Goal: Information Seeking & Learning: Learn about a topic

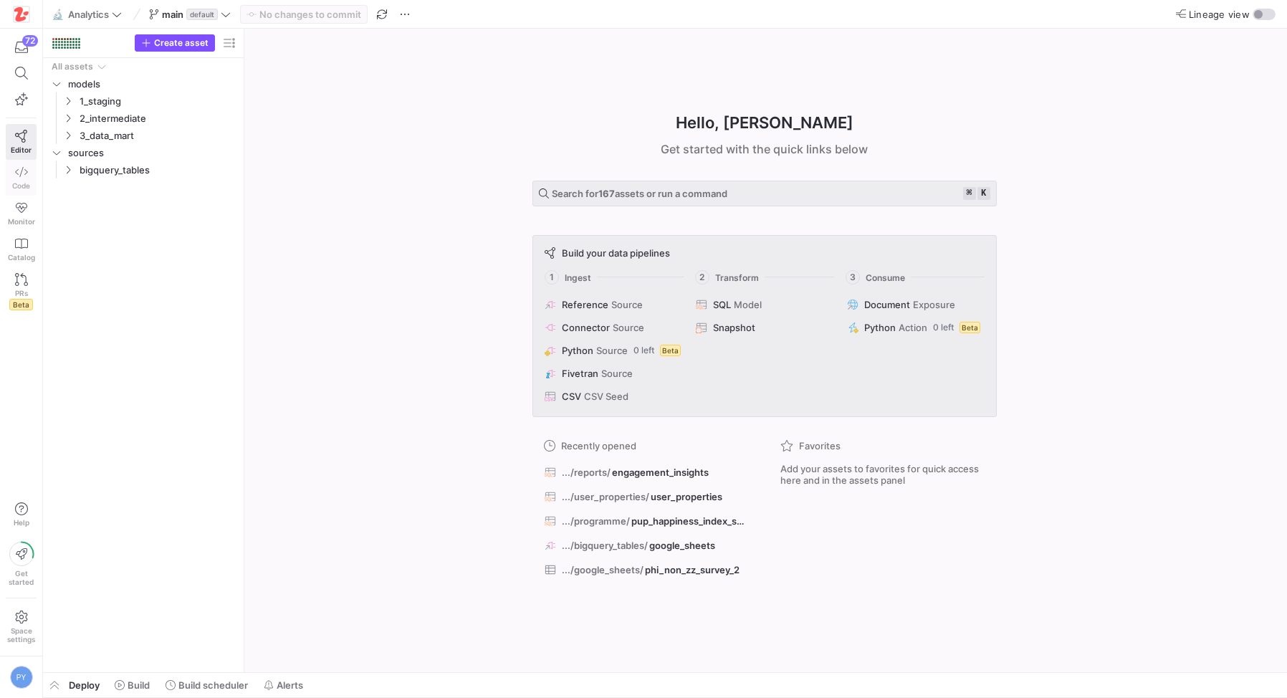
click at [25, 183] on span "Code" at bounding box center [21, 185] width 18 height 9
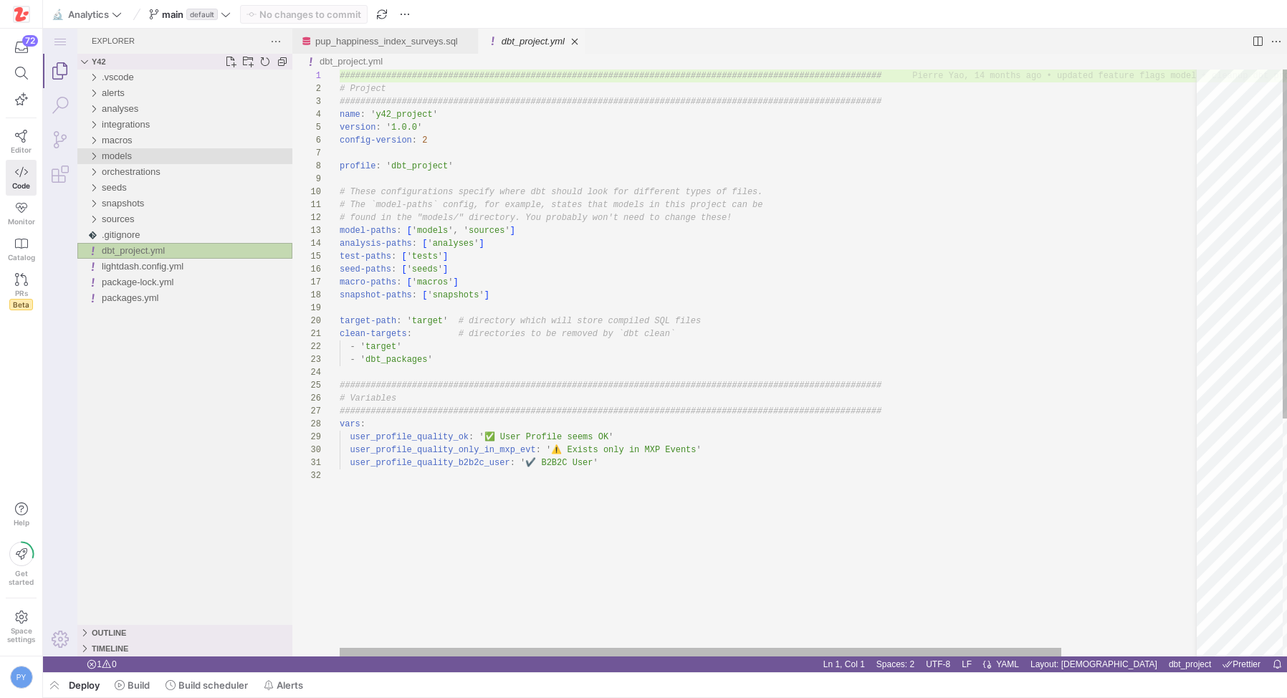
click at [136, 161] on div "models" at bounding box center [197, 156] width 191 height 16
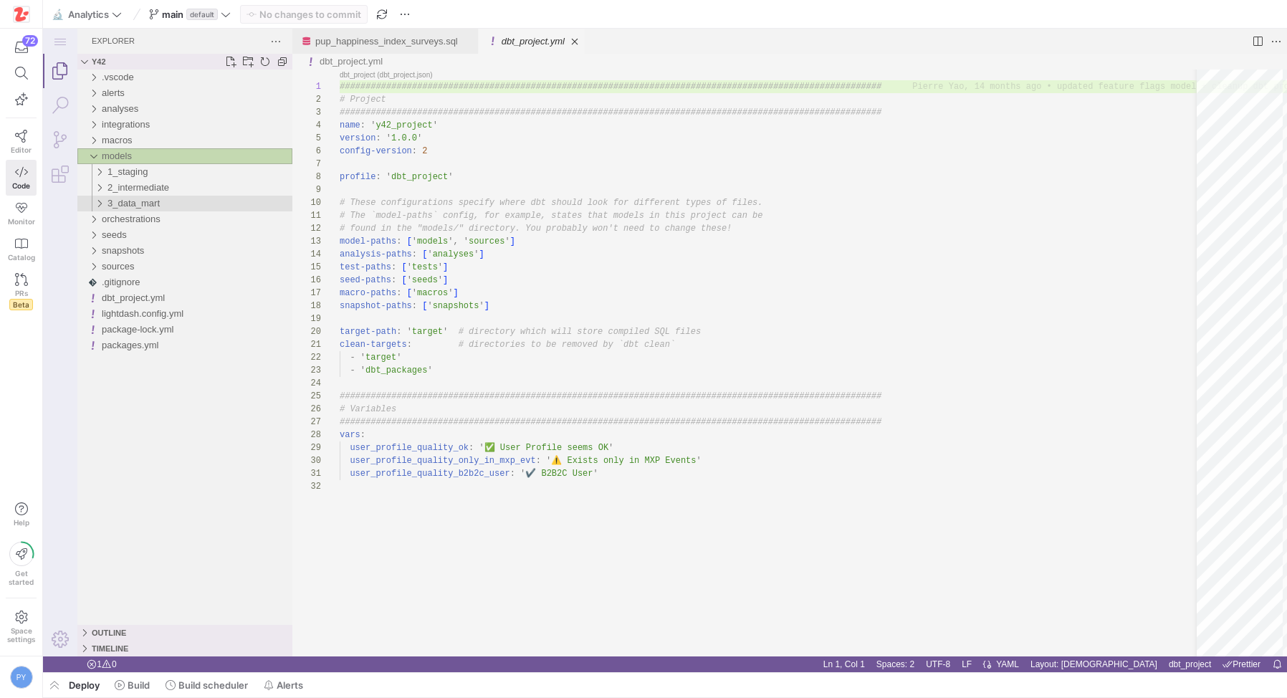
click at [173, 203] on div "3_data_mart" at bounding box center [200, 204] width 185 height 16
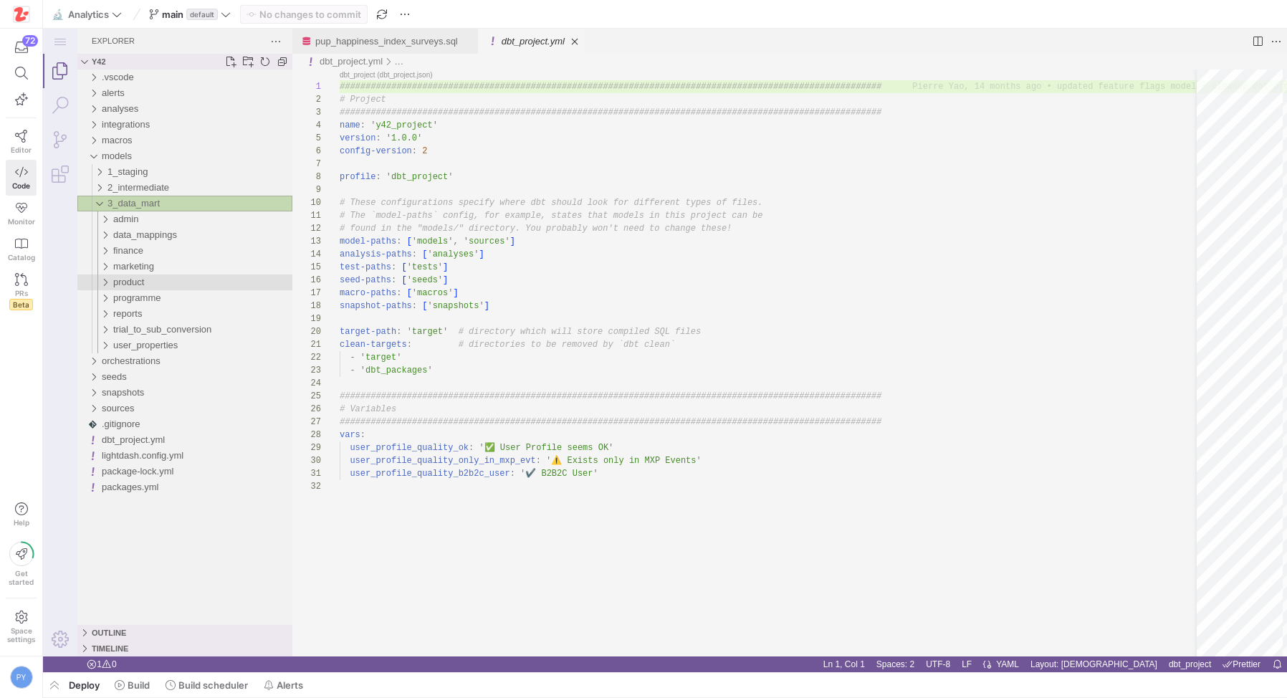
click at [170, 277] on div "product" at bounding box center [202, 282] width 179 height 16
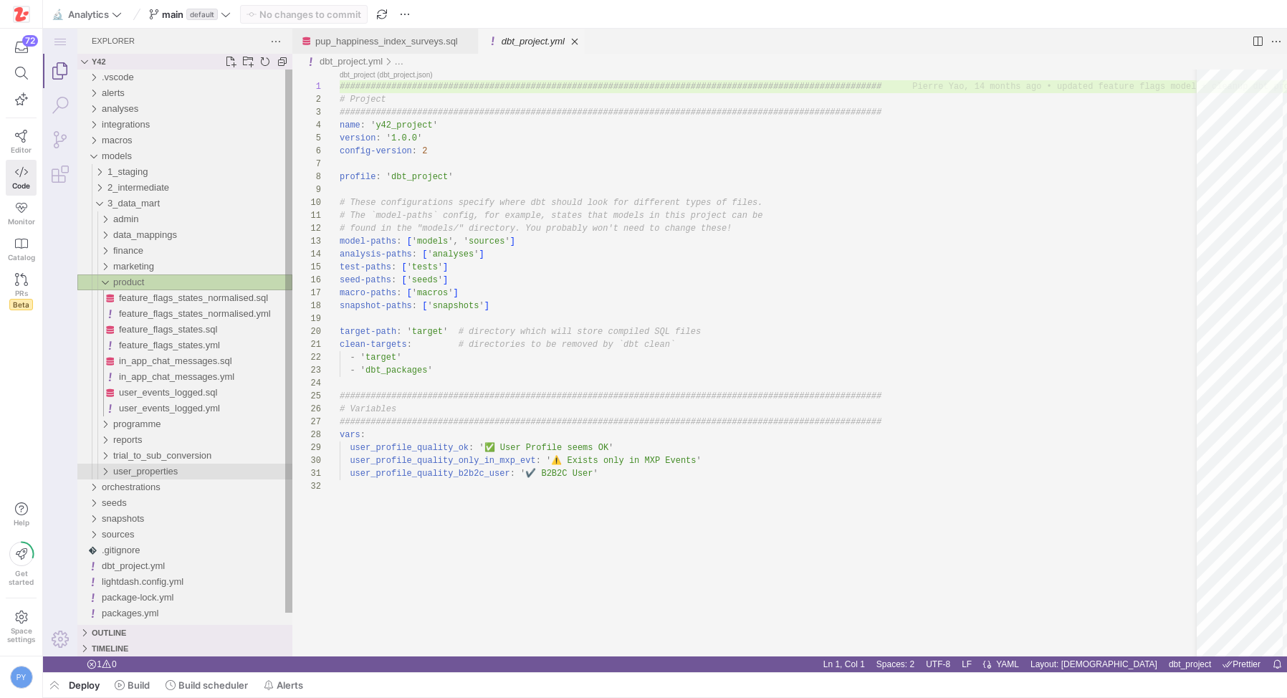
click at [158, 472] on span "user_properties" at bounding box center [145, 471] width 65 height 11
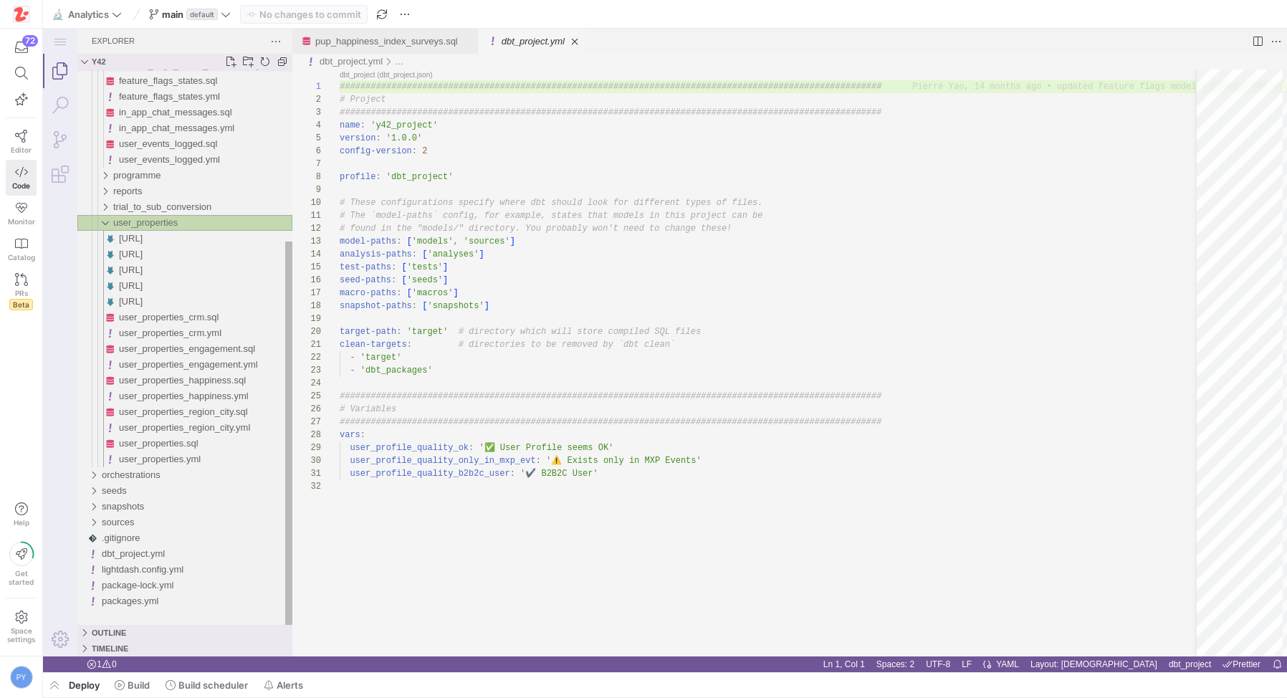
click at [137, 227] on span "user_properties" at bounding box center [145, 222] width 65 height 11
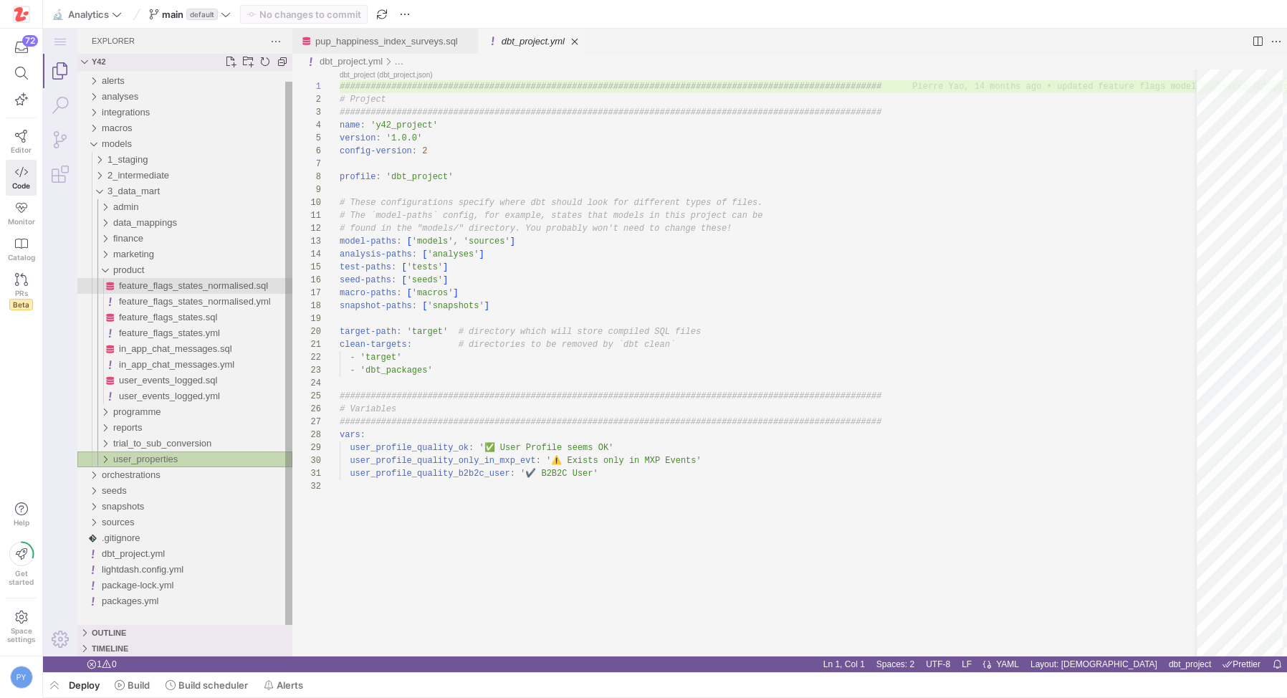
click at [129, 282] on span "feature_flags_states_normalised.sql" at bounding box center [193, 285] width 149 height 11
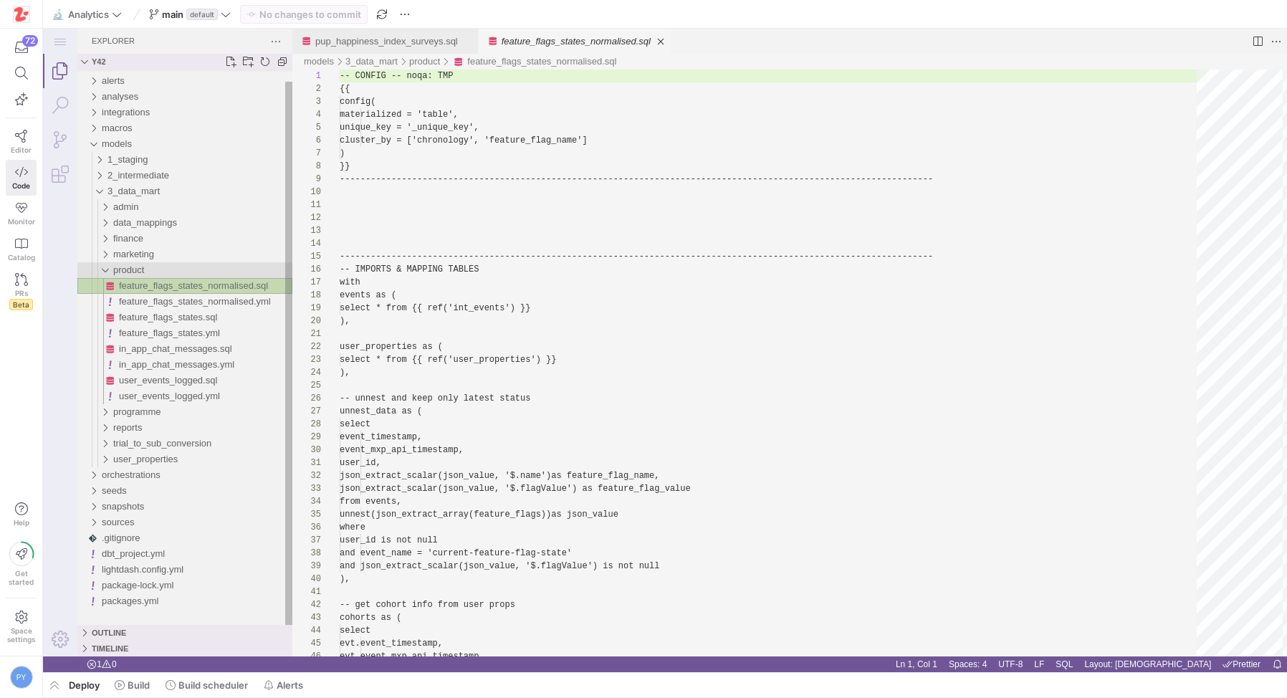
scroll to position [129, 0]
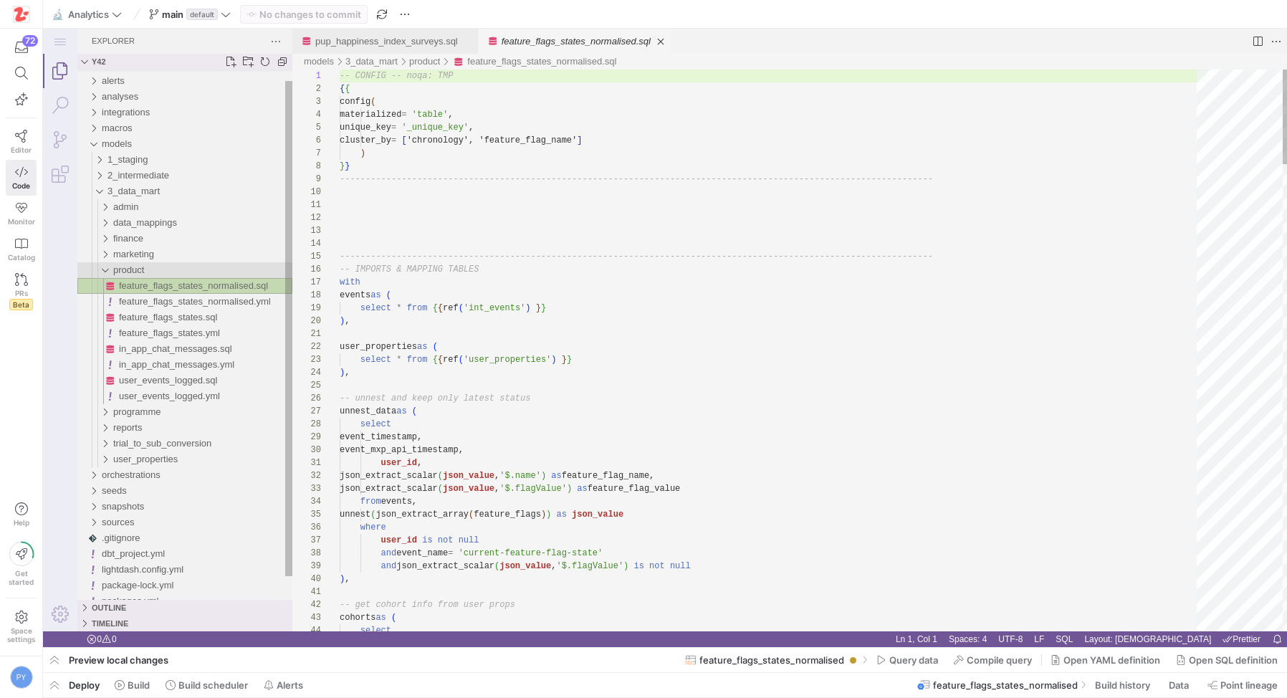
click at [130, 272] on span "product" at bounding box center [128, 269] width 31 height 11
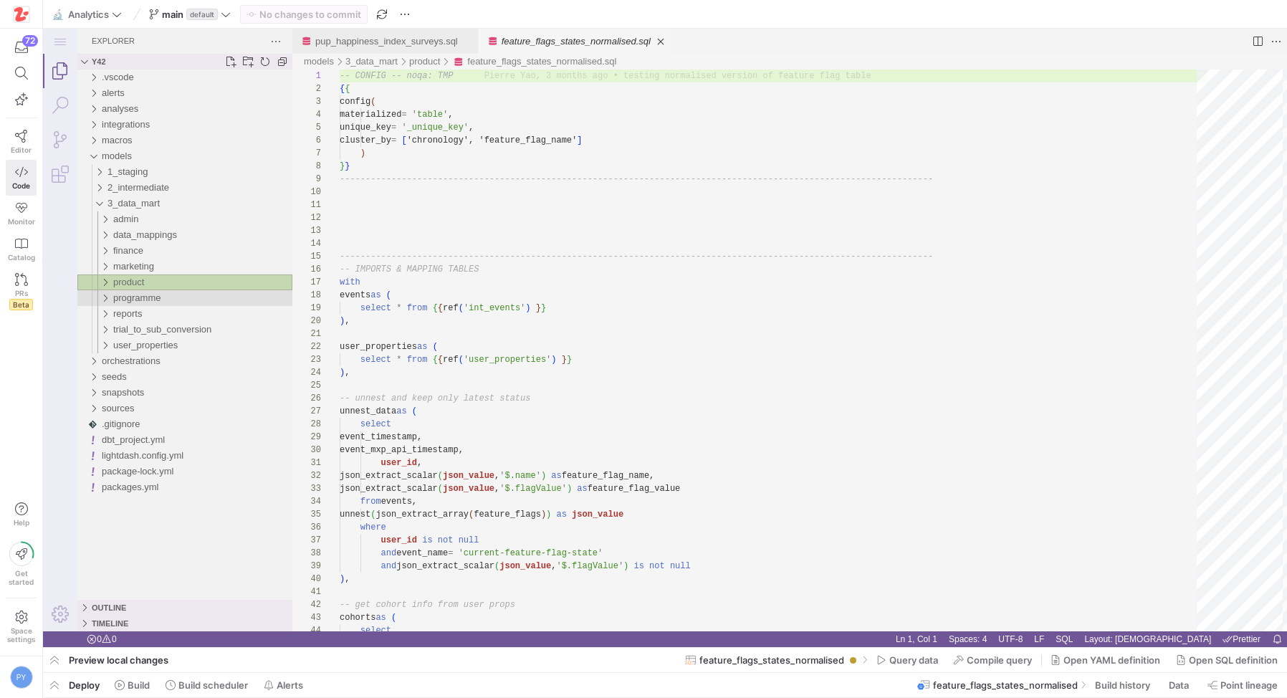
click at [130, 297] on span "programme" at bounding box center [136, 297] width 47 height 11
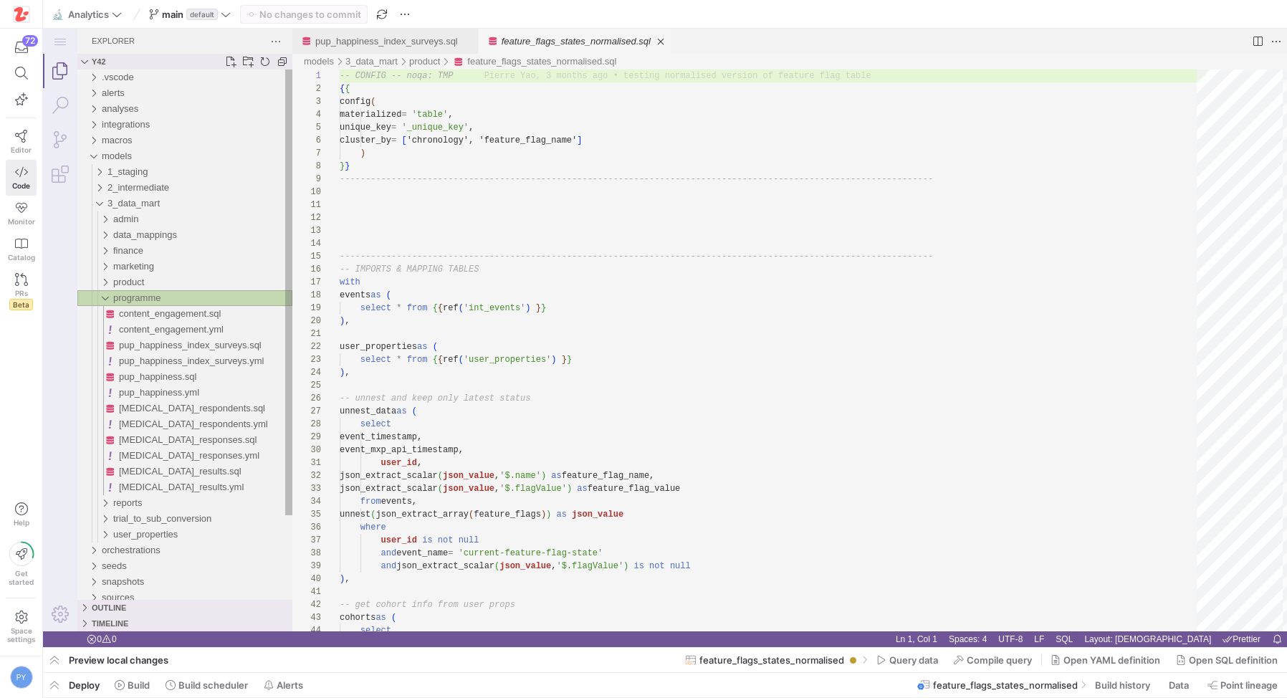
click at [130, 297] on span "programme" at bounding box center [136, 297] width 47 height 11
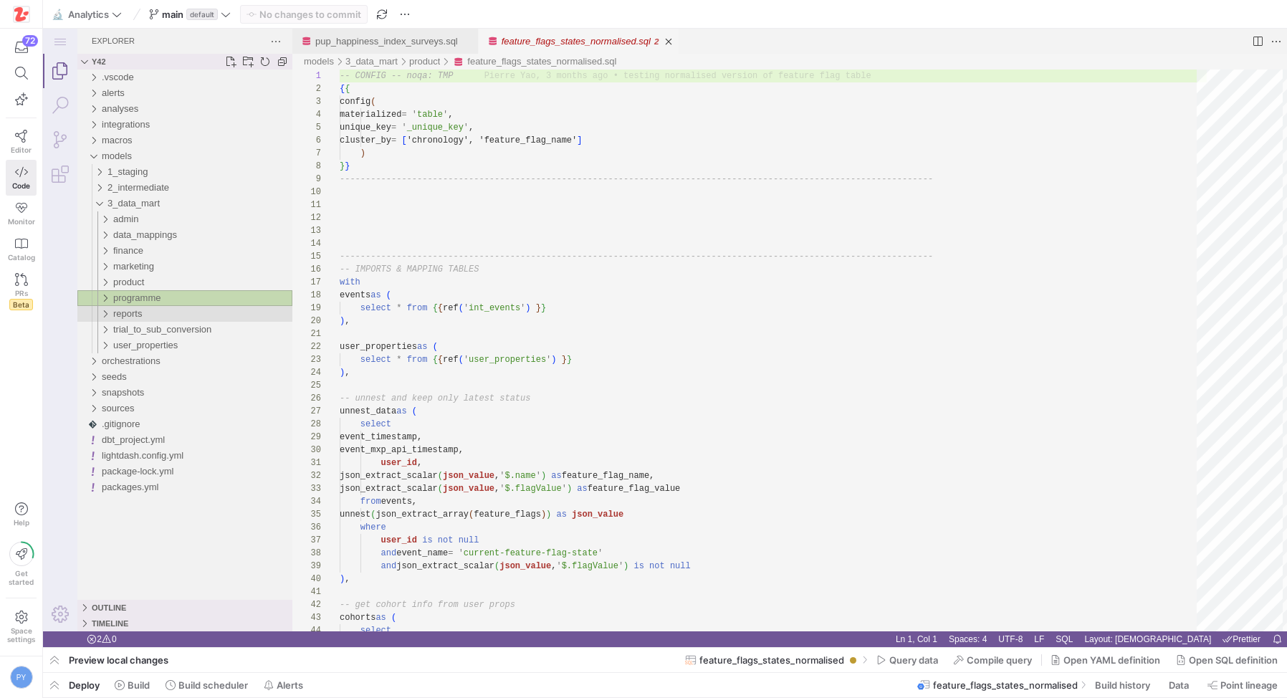
click at [130, 312] on span "reports" at bounding box center [127, 313] width 29 height 11
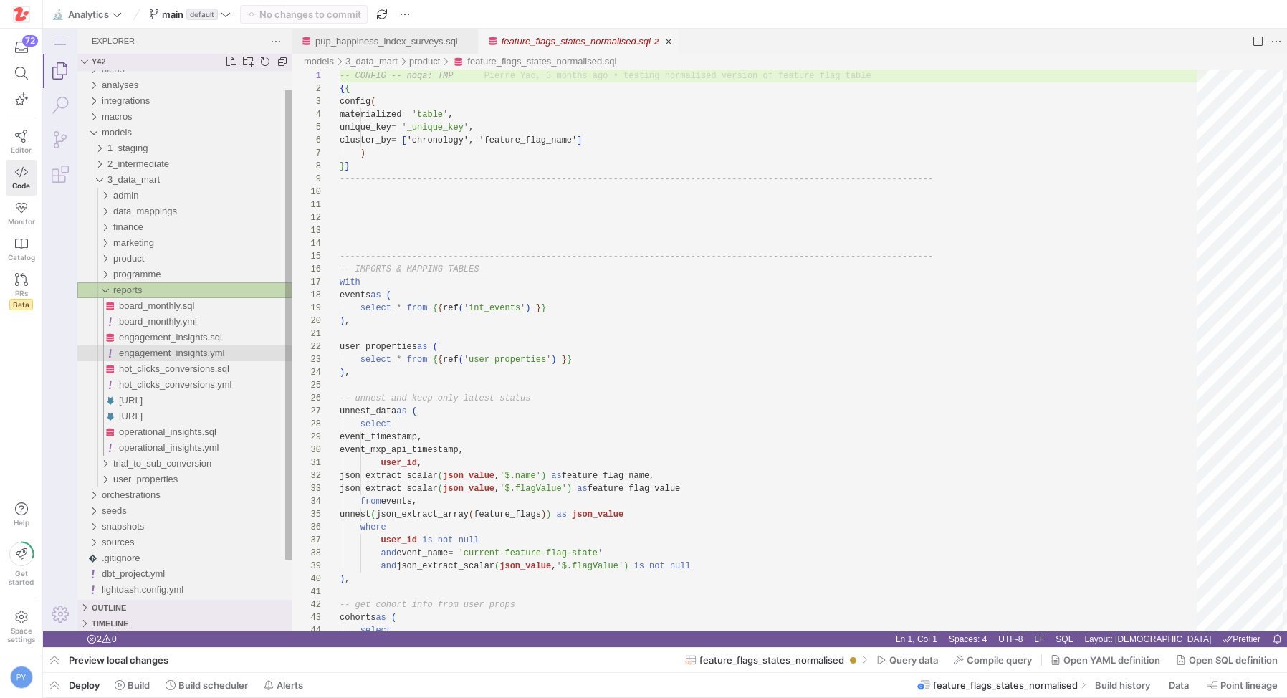
click at [166, 356] on span "engagement_insights.yml" at bounding box center [171, 353] width 105 height 11
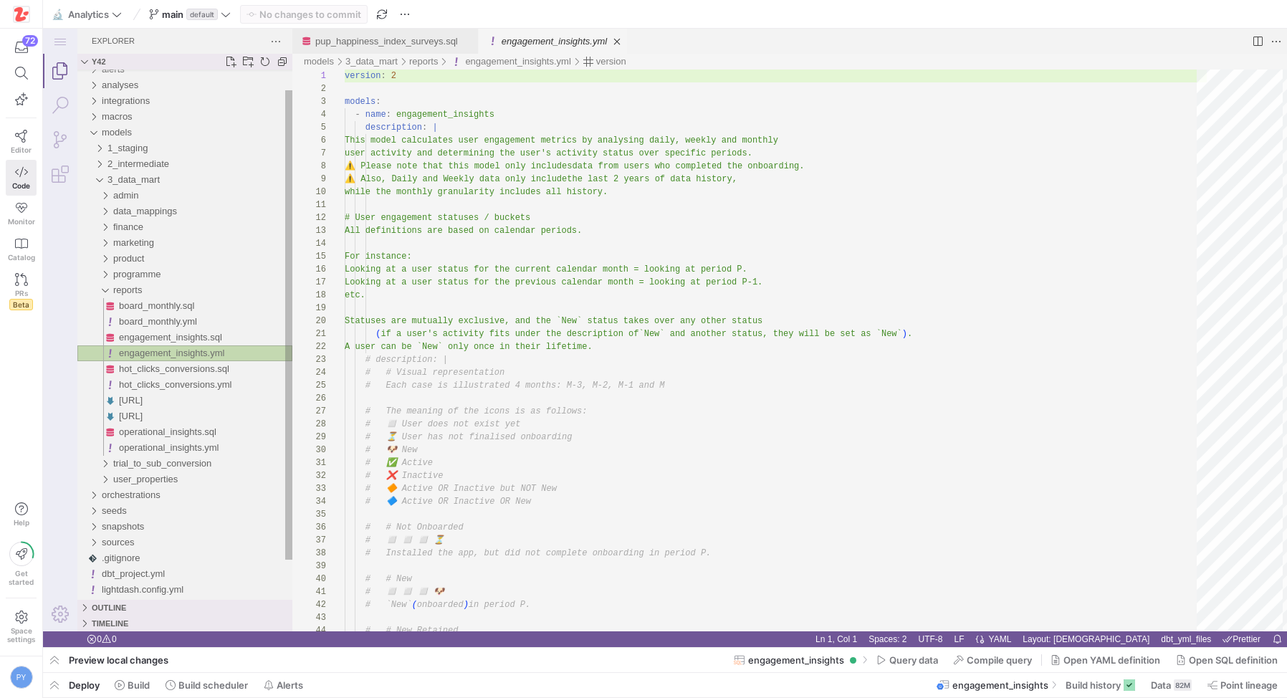
scroll to position [129, 0]
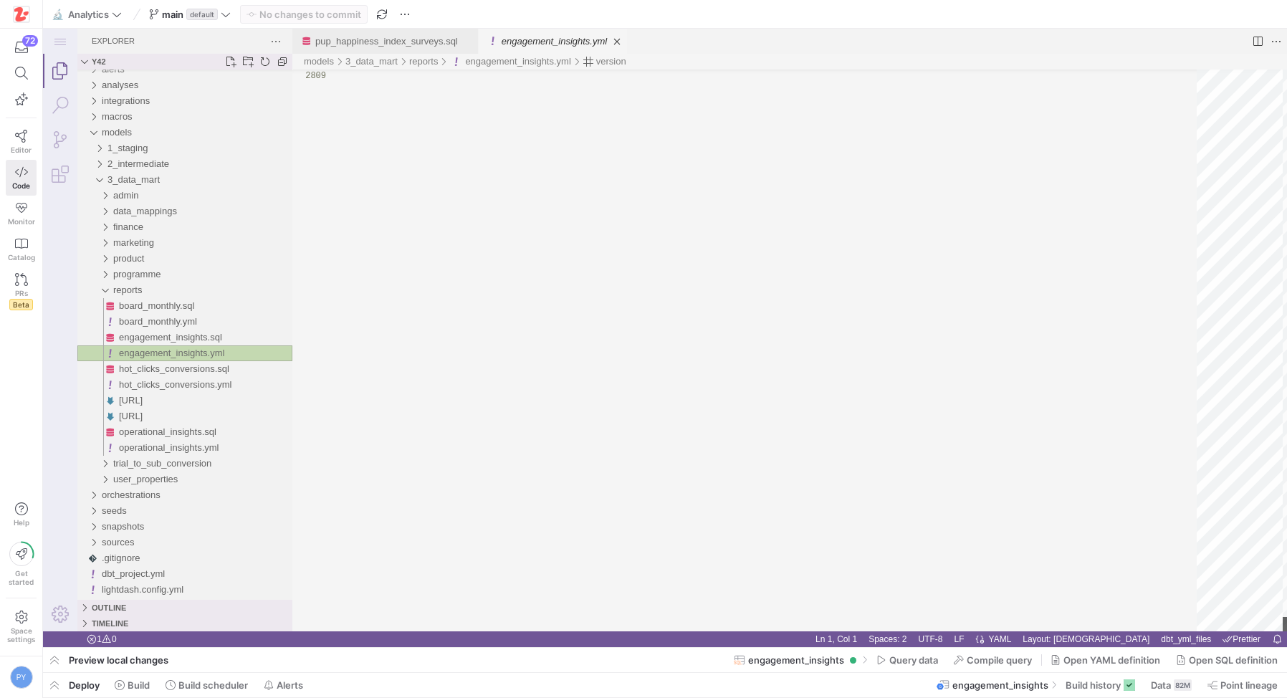
click at [1286, 631] on div "engagement_insights.yml, preview" at bounding box center [1288, 624] width 10 height 14
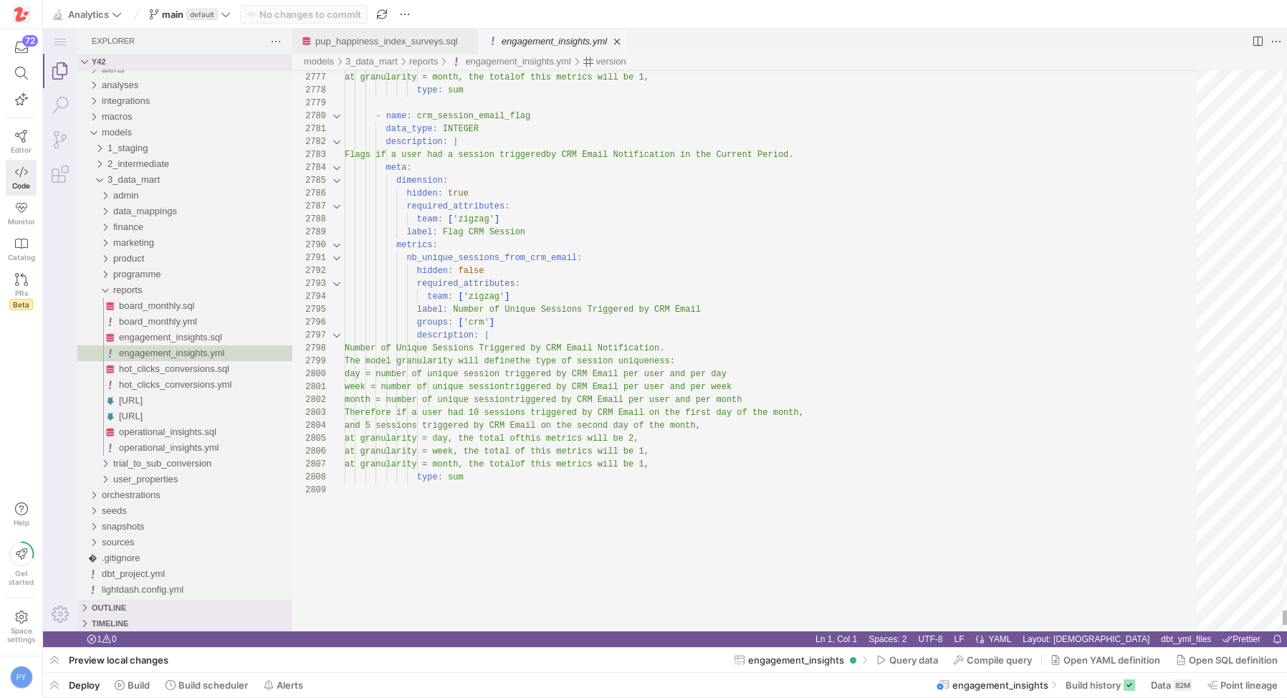
scroll to position [90, 0]
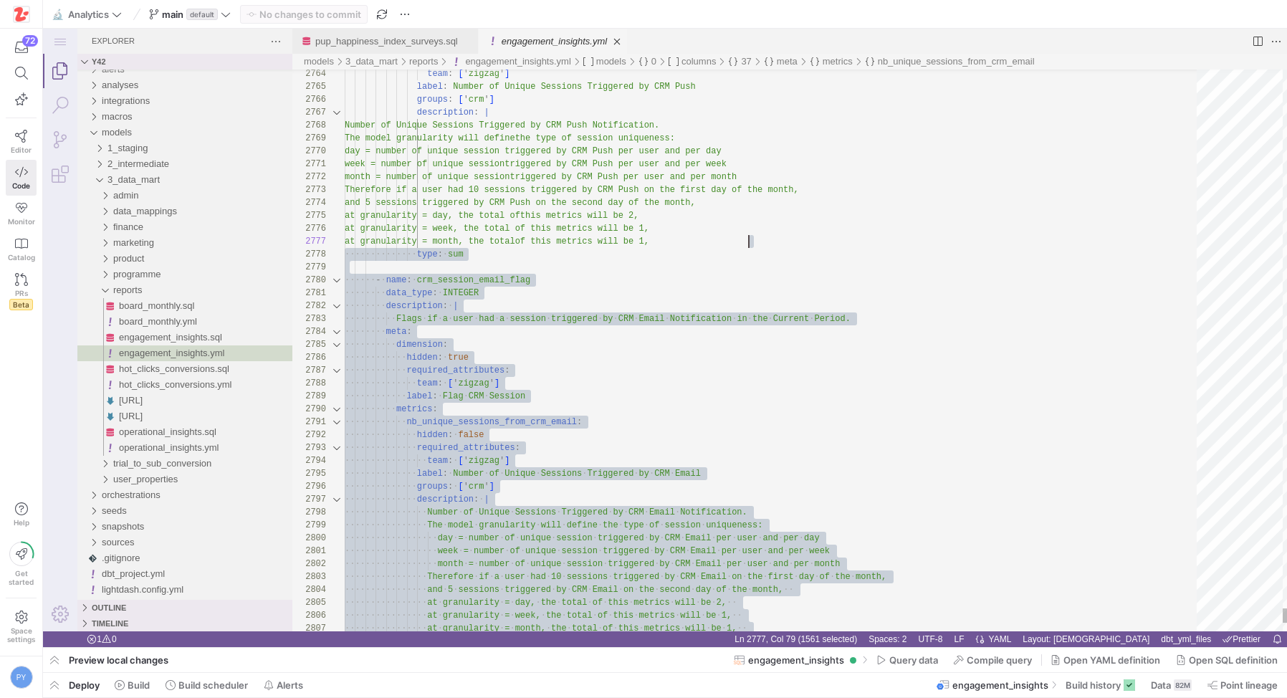
scroll to position [65, 404]
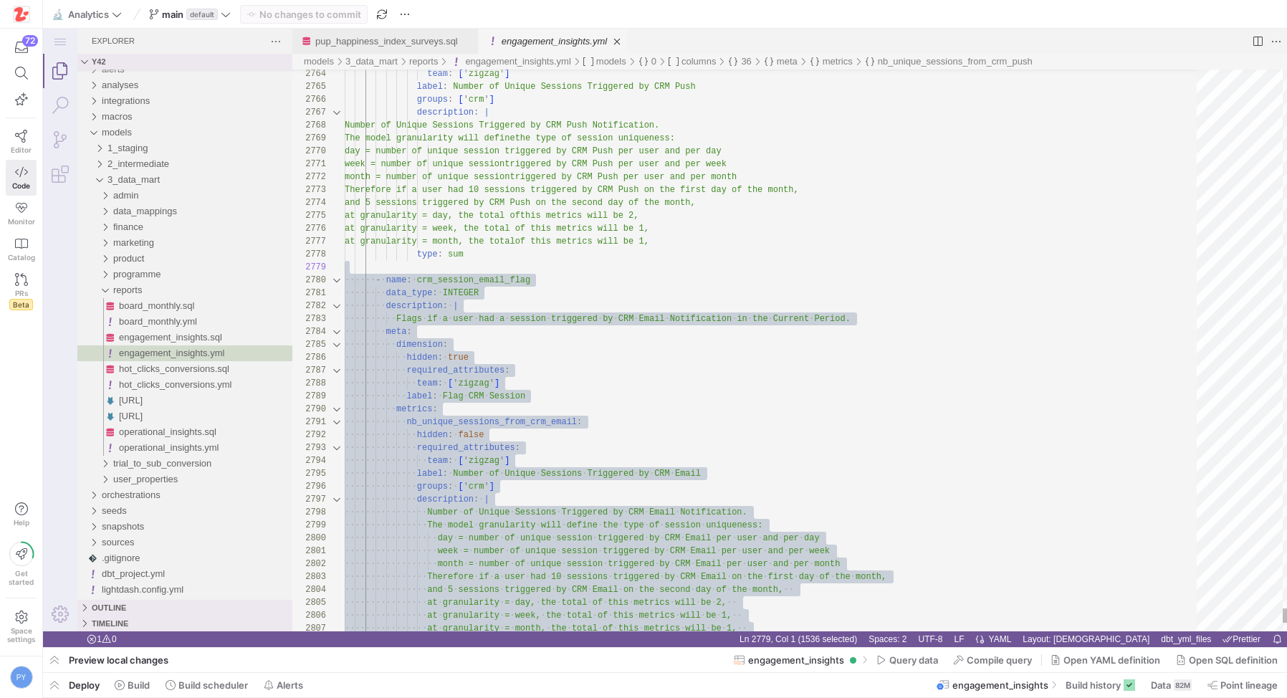
scroll to position [77, 119]
click at [342, 143] on div "2769" at bounding box center [318, 138] width 52 height 13
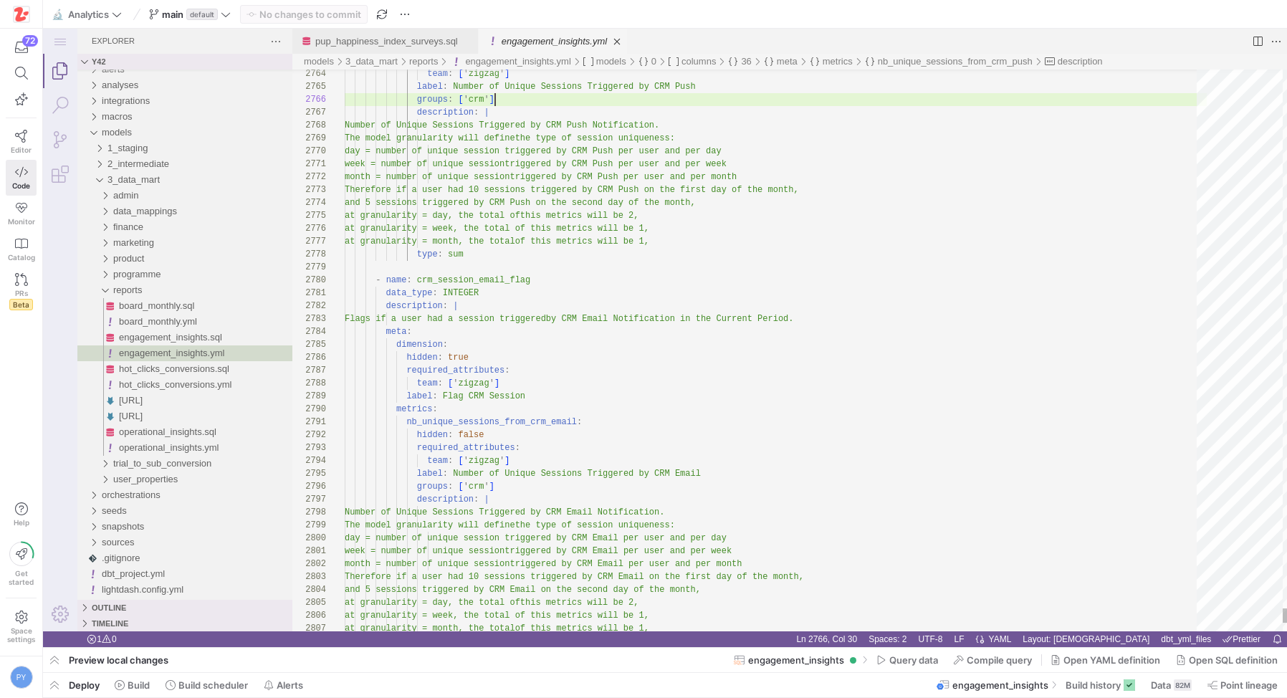
click at [583, 38] on link "engagement_insights.yml" at bounding box center [554, 41] width 105 height 11
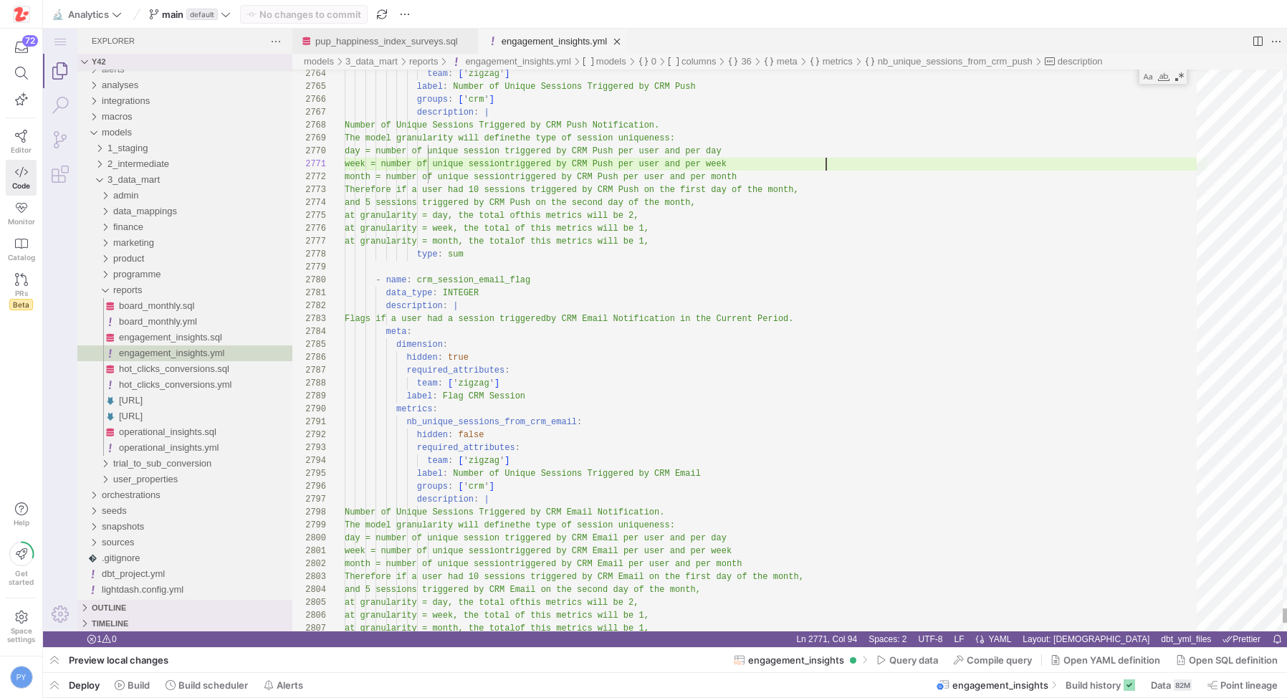
scroll to position [0, 482]
type textarea "week = number of unique session triggered by CRM Push per user and per week mon…"
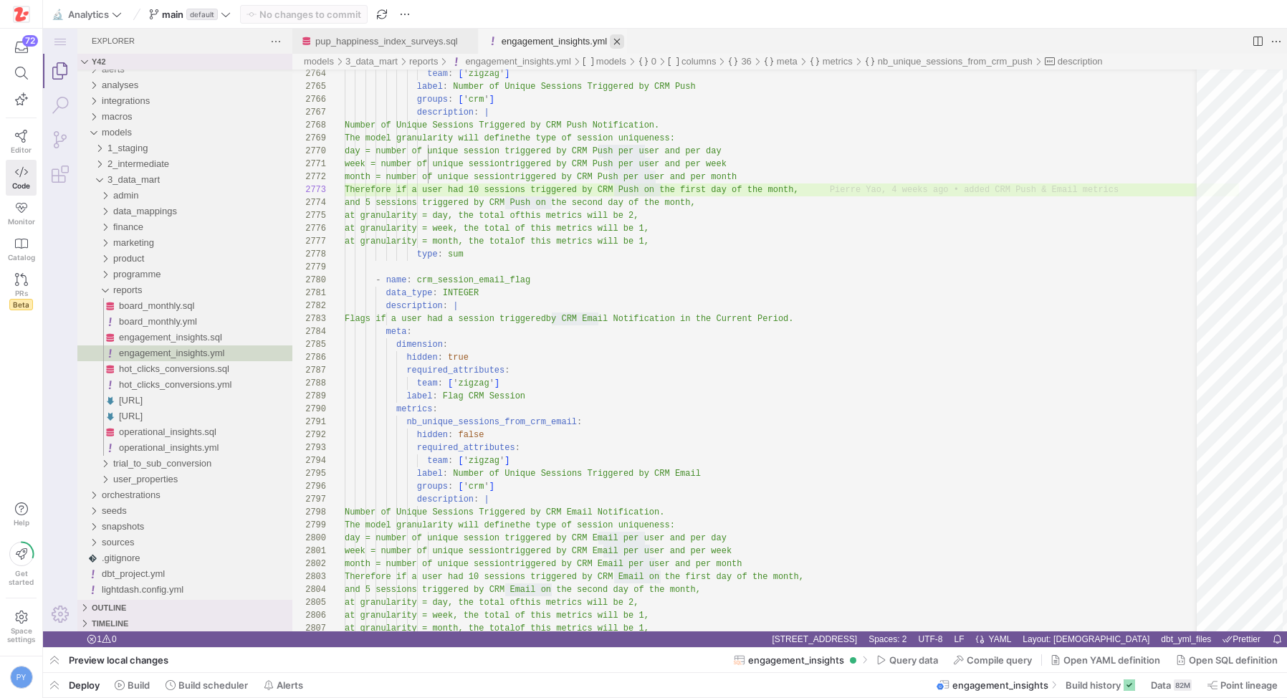
click at [624, 42] on link "Close (⌘W)" at bounding box center [617, 41] width 14 height 14
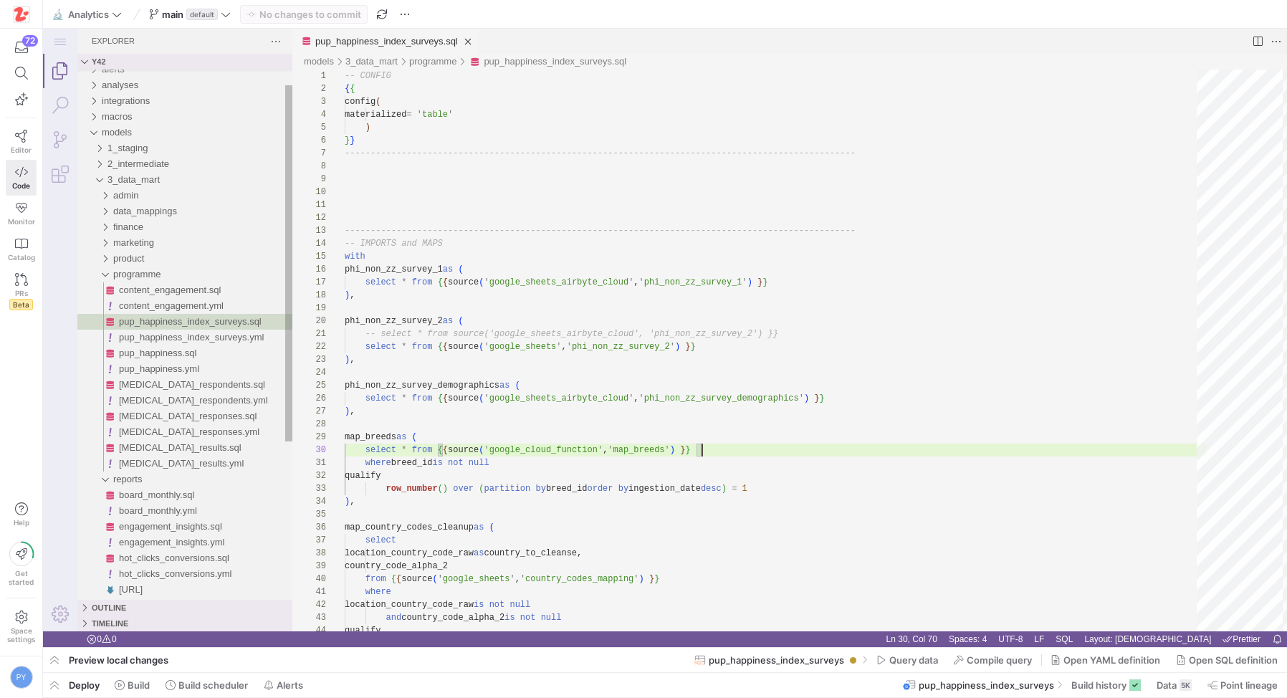
scroll to position [116, 358]
click at [488, 38] on link "Close (⌘W)" at bounding box center [481, 41] width 14 height 14
